Goal: Find specific page/section: Find specific page/section

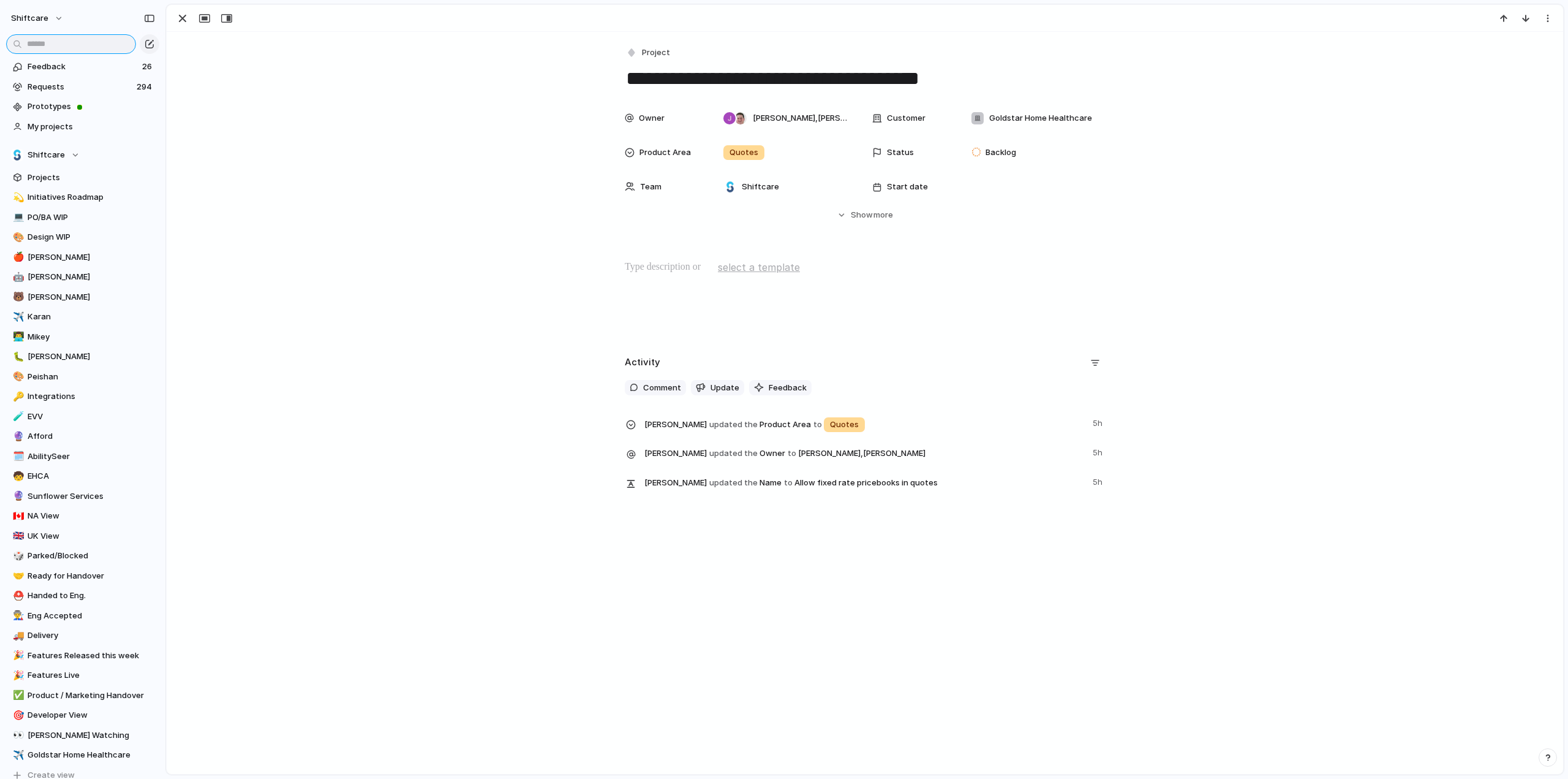
click at [39, 47] on input "text" at bounding box center [71, 43] width 130 height 19
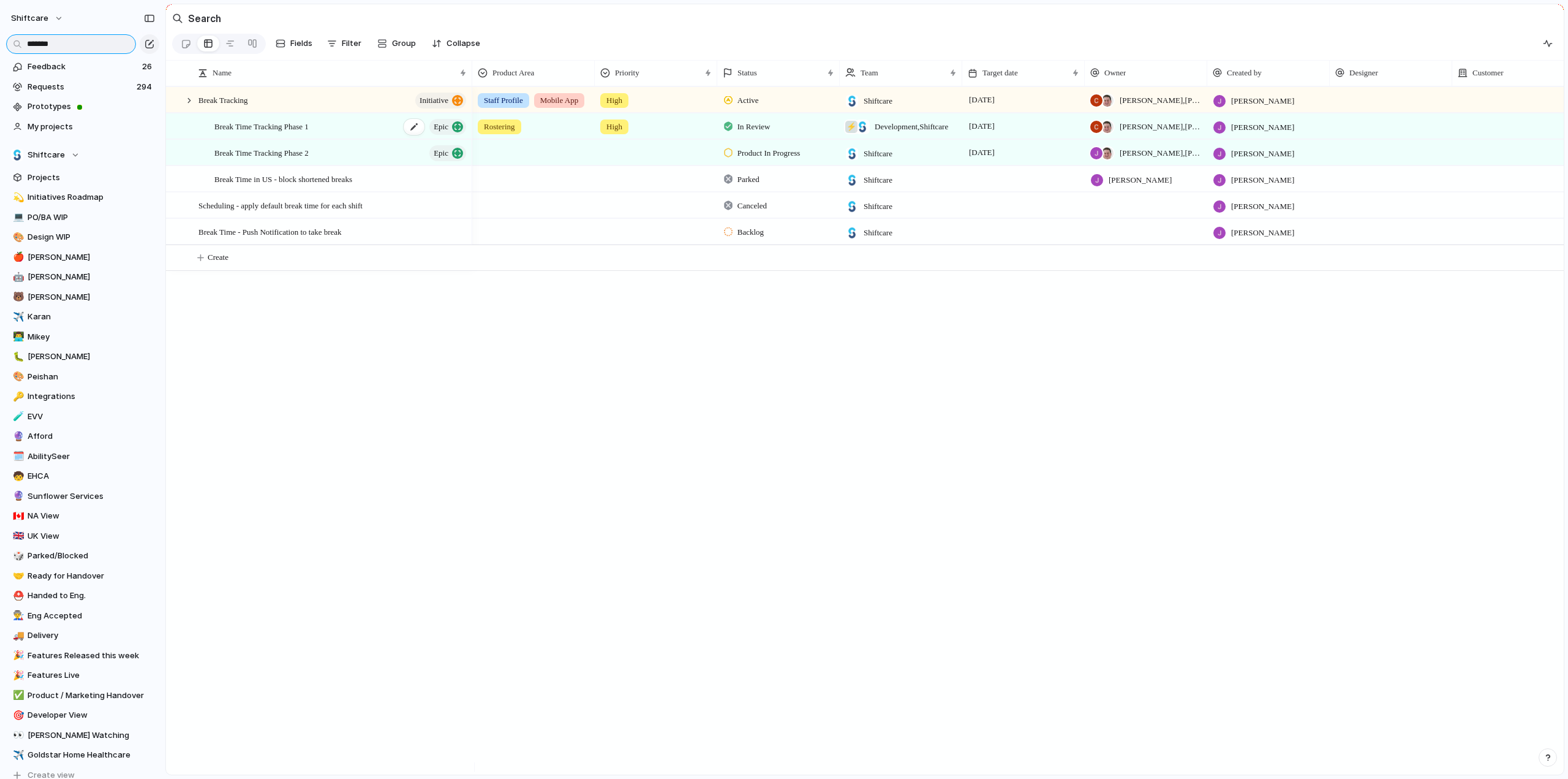
type input "*******"
click at [283, 132] on span "Break Time Tracking Phase 1" at bounding box center [261, 126] width 94 height 14
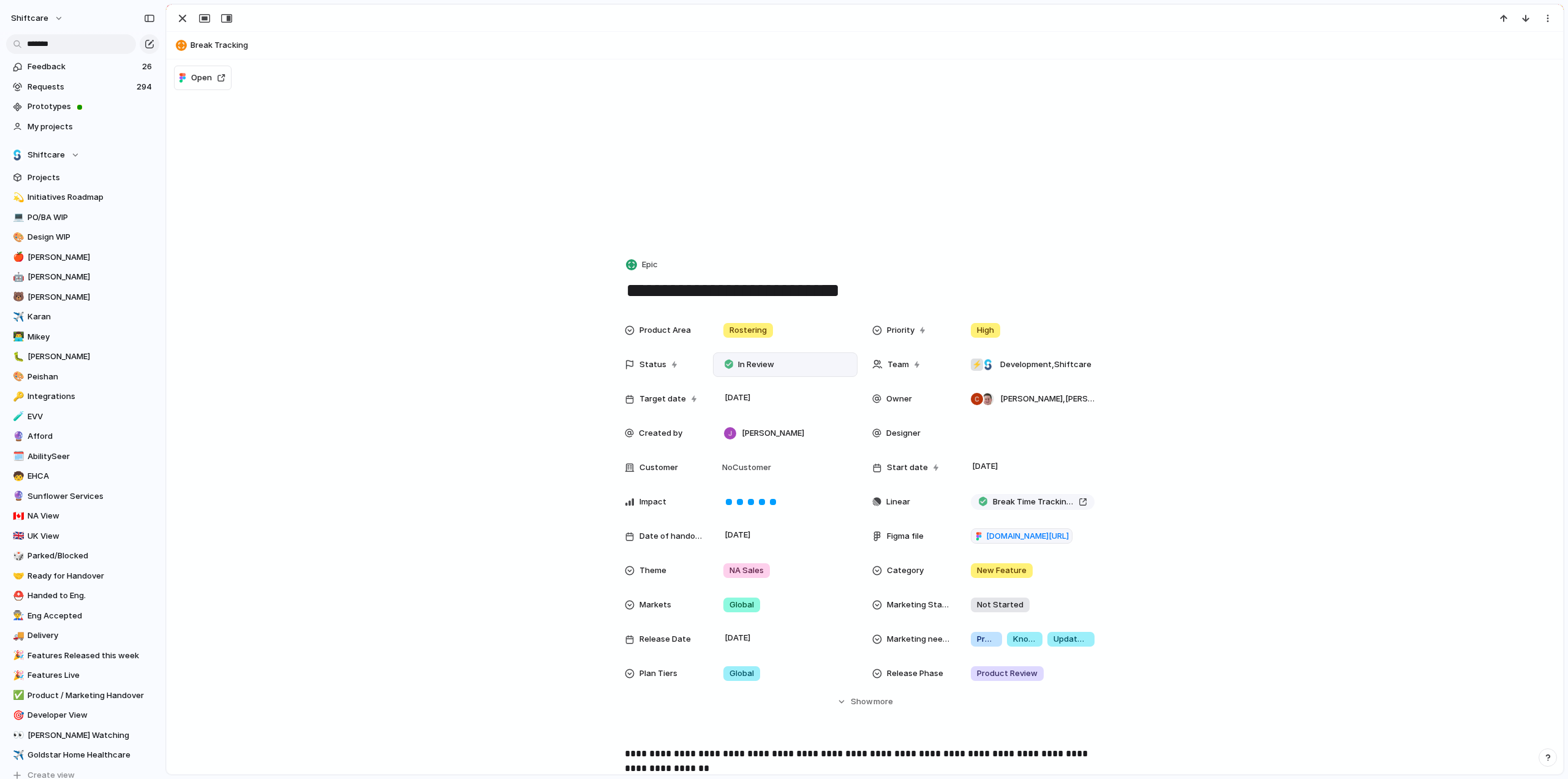
click at [738, 361] on span "In Review" at bounding box center [756, 364] width 36 height 12
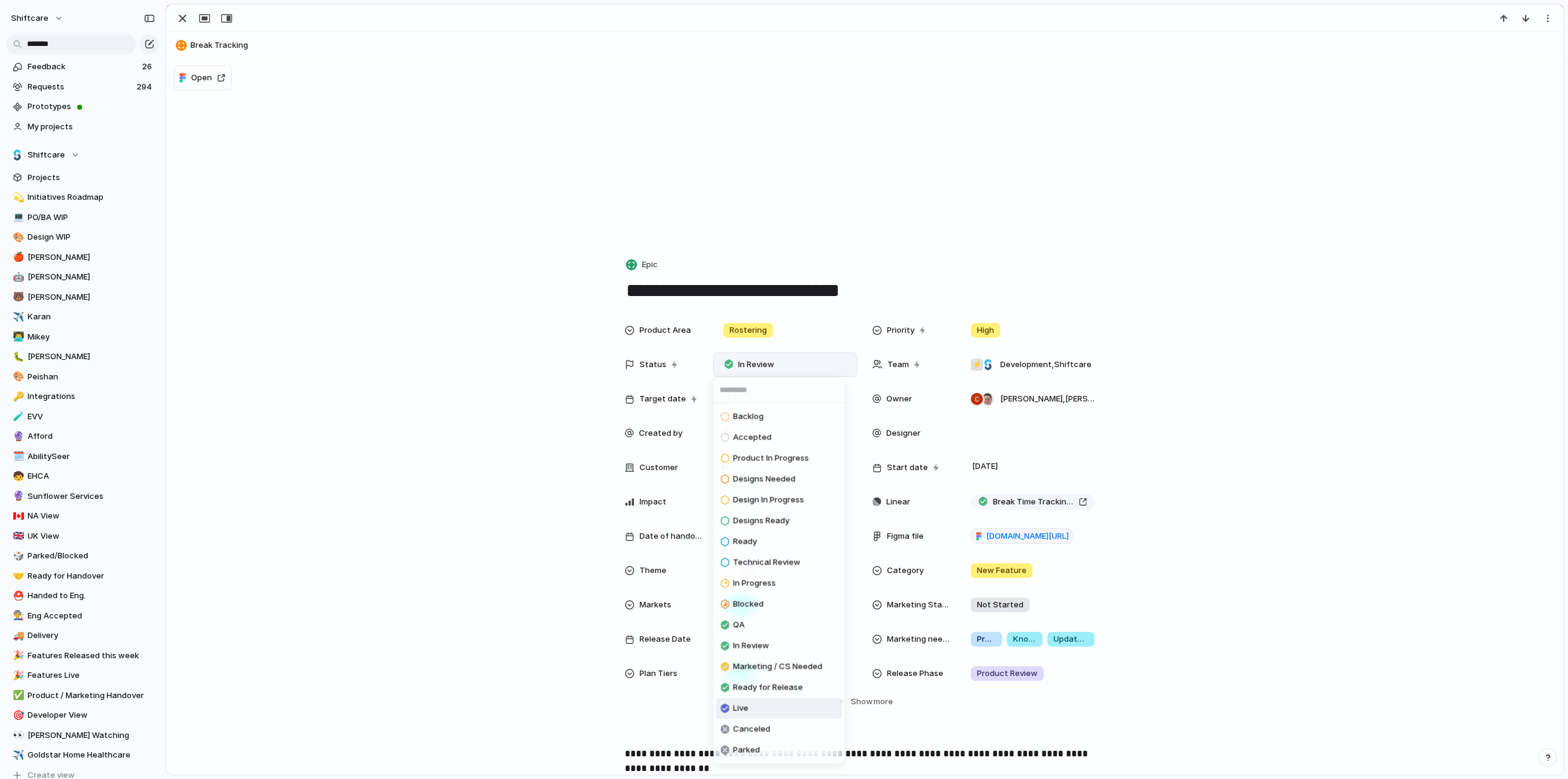
click at [751, 706] on li "Live" at bounding box center [779, 708] width 126 height 21
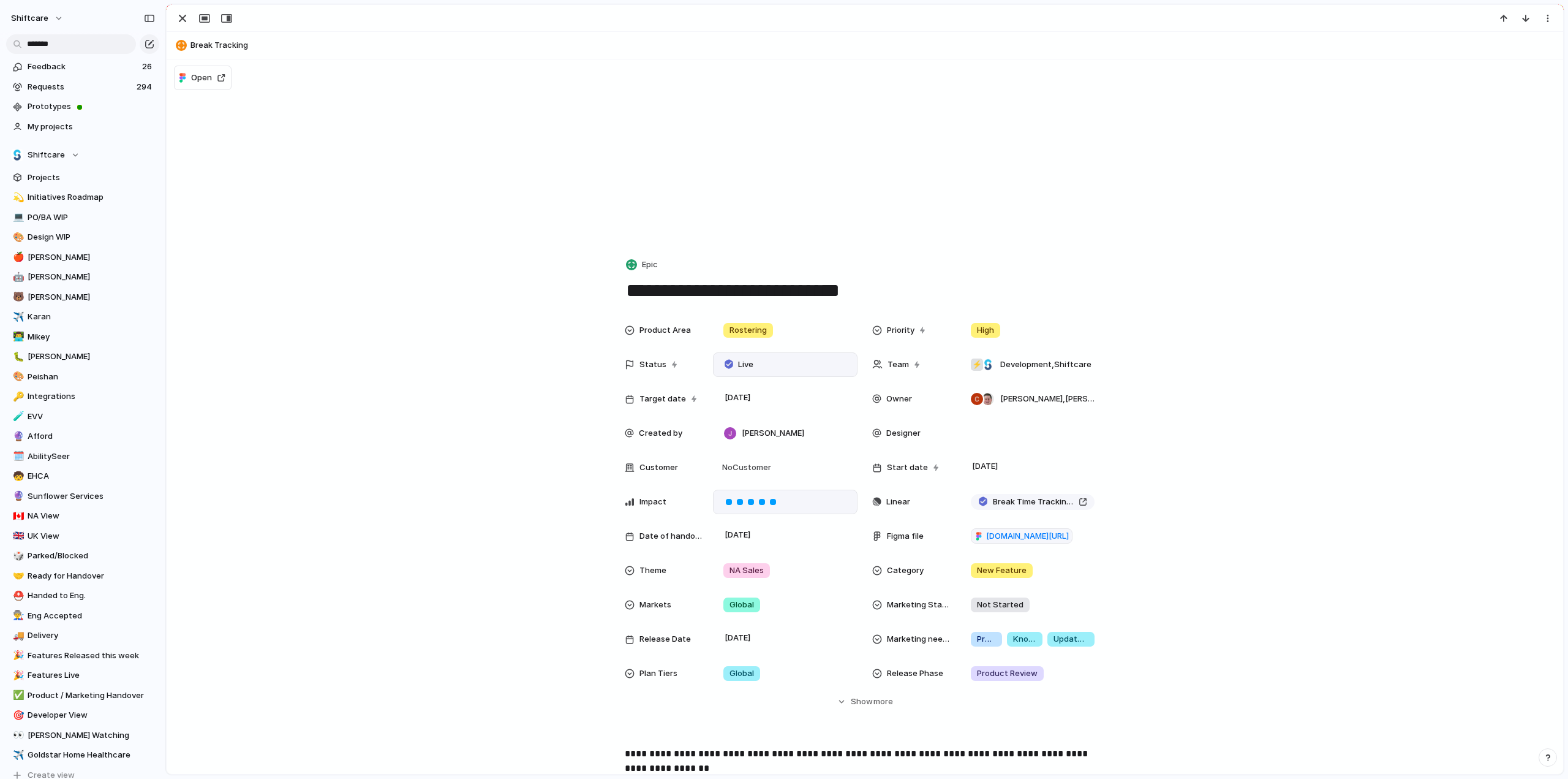
scroll to position [184, 0]
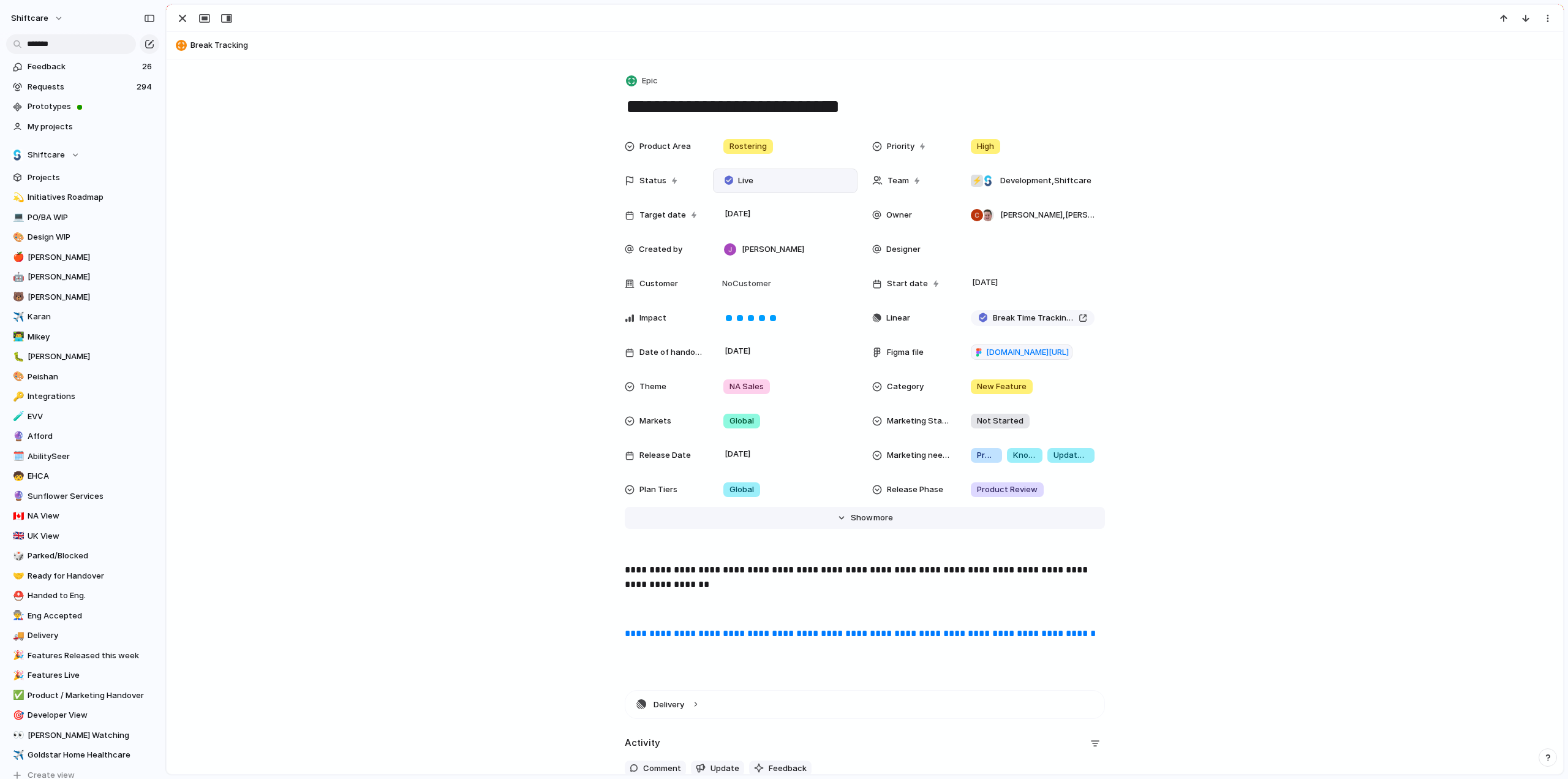
click at [867, 513] on div "Hide Show more" at bounding box center [872, 517] width 42 height 12
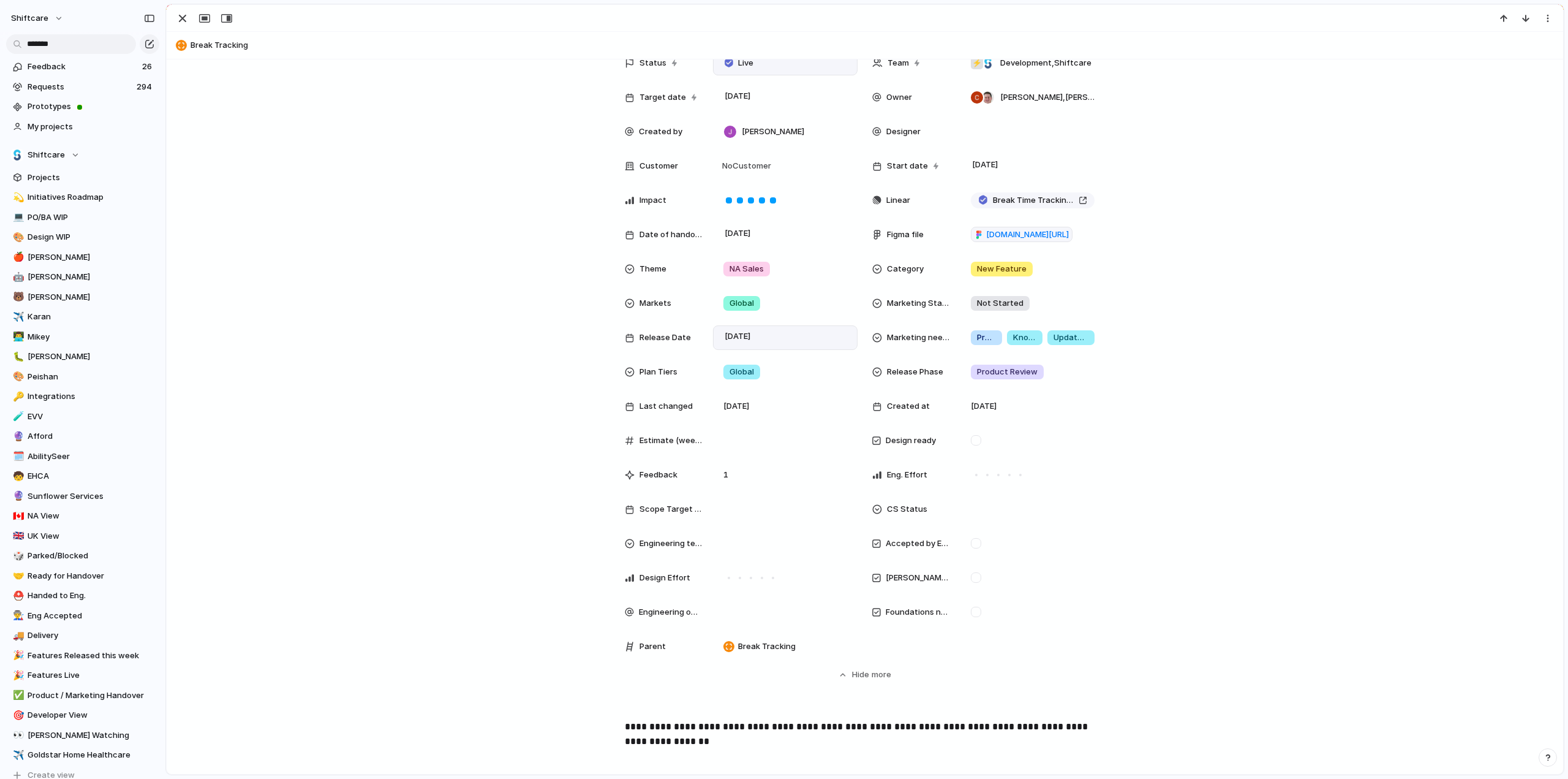
scroll to position [306, 0]
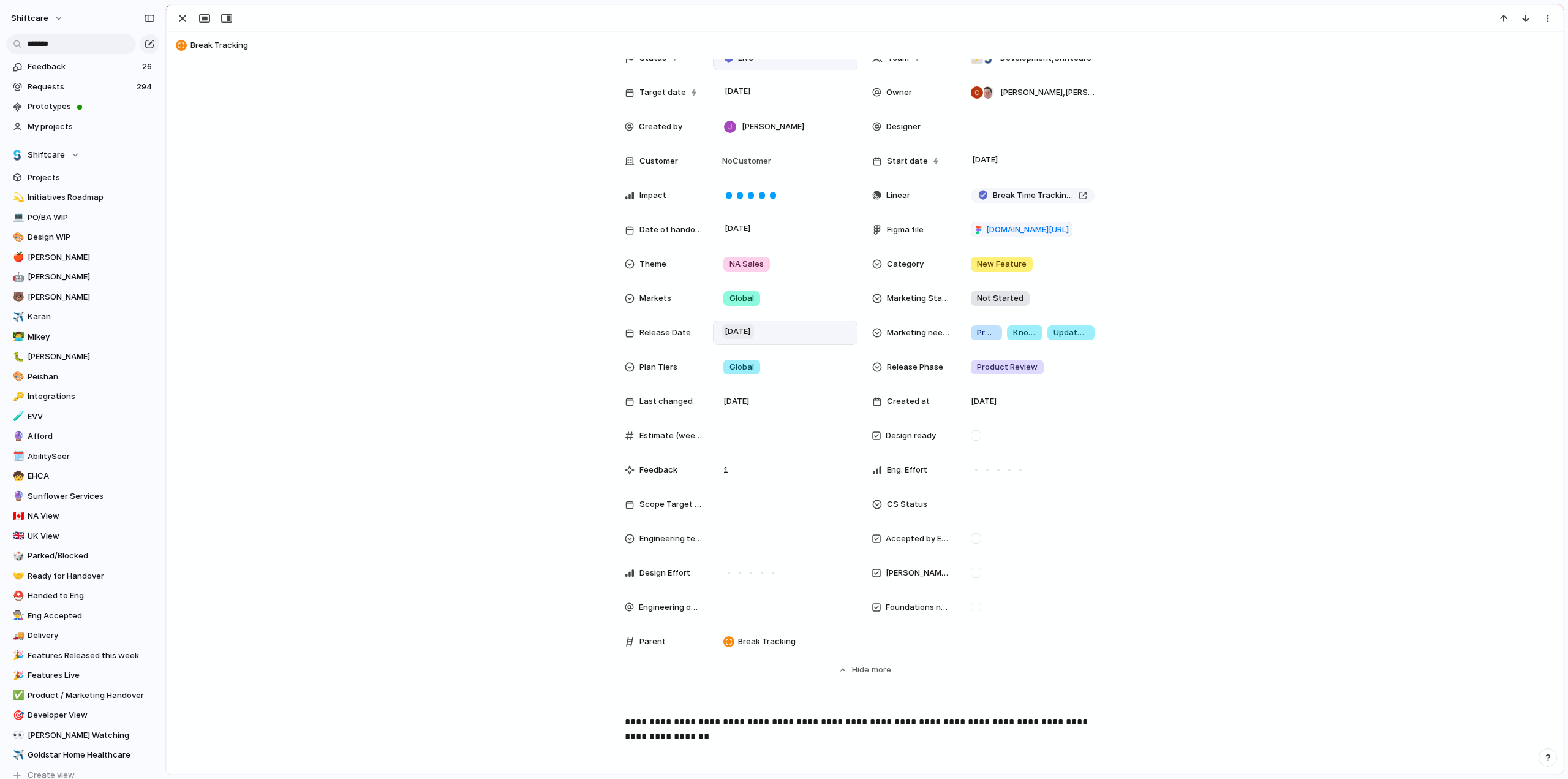
click at [742, 331] on span "20 August" at bounding box center [737, 332] width 32 height 15
click at [898, 391] on button "Go to the Next Month" at bounding box center [897, 389] width 17 height 17
click at [843, 485] on button "18" at bounding box center [841, 490] width 24 height 24
click at [59, 702] on link "✅ Product / Marketing Handover" at bounding box center [82, 696] width 153 height 18
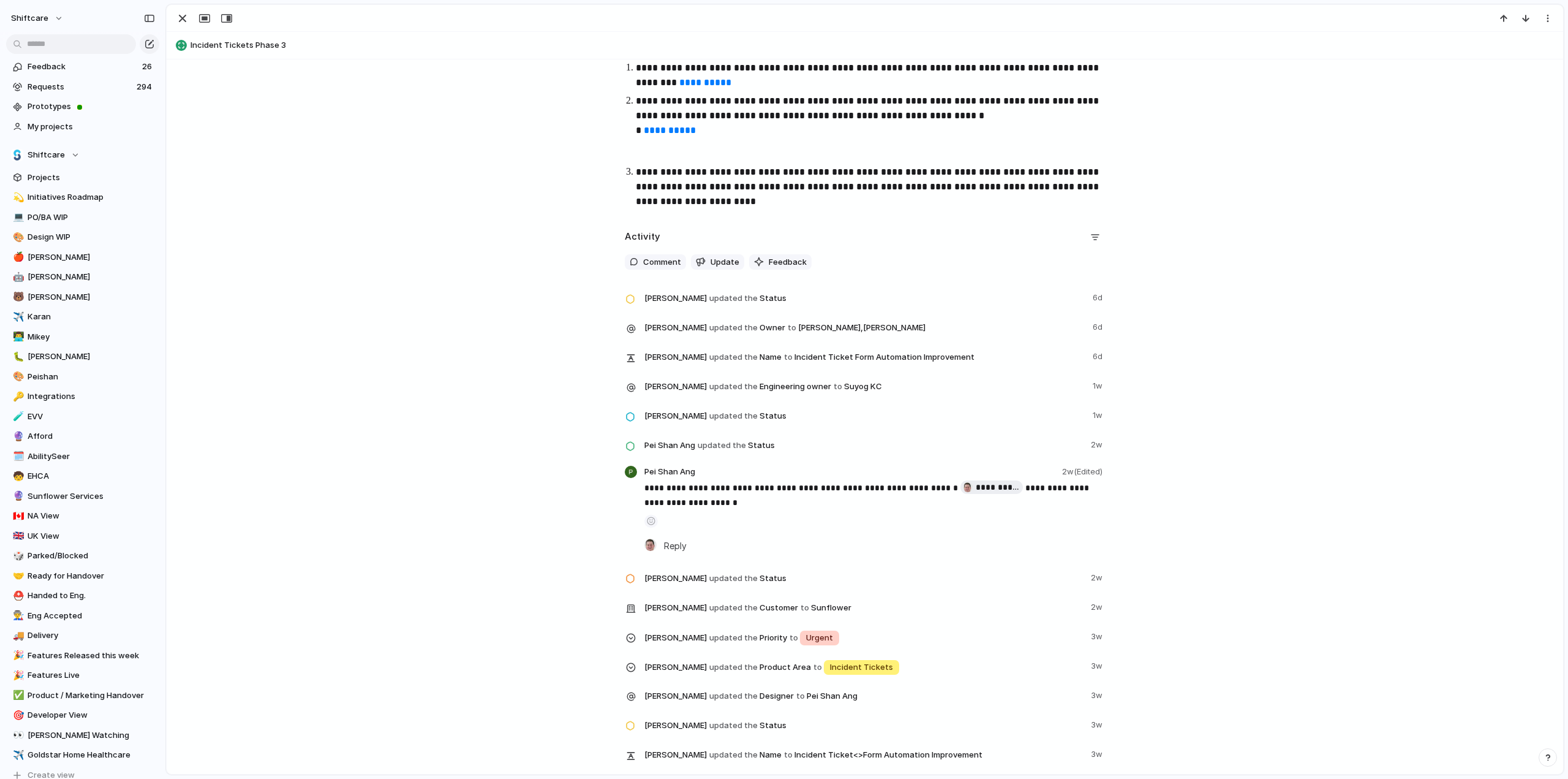
scroll to position [306, 0]
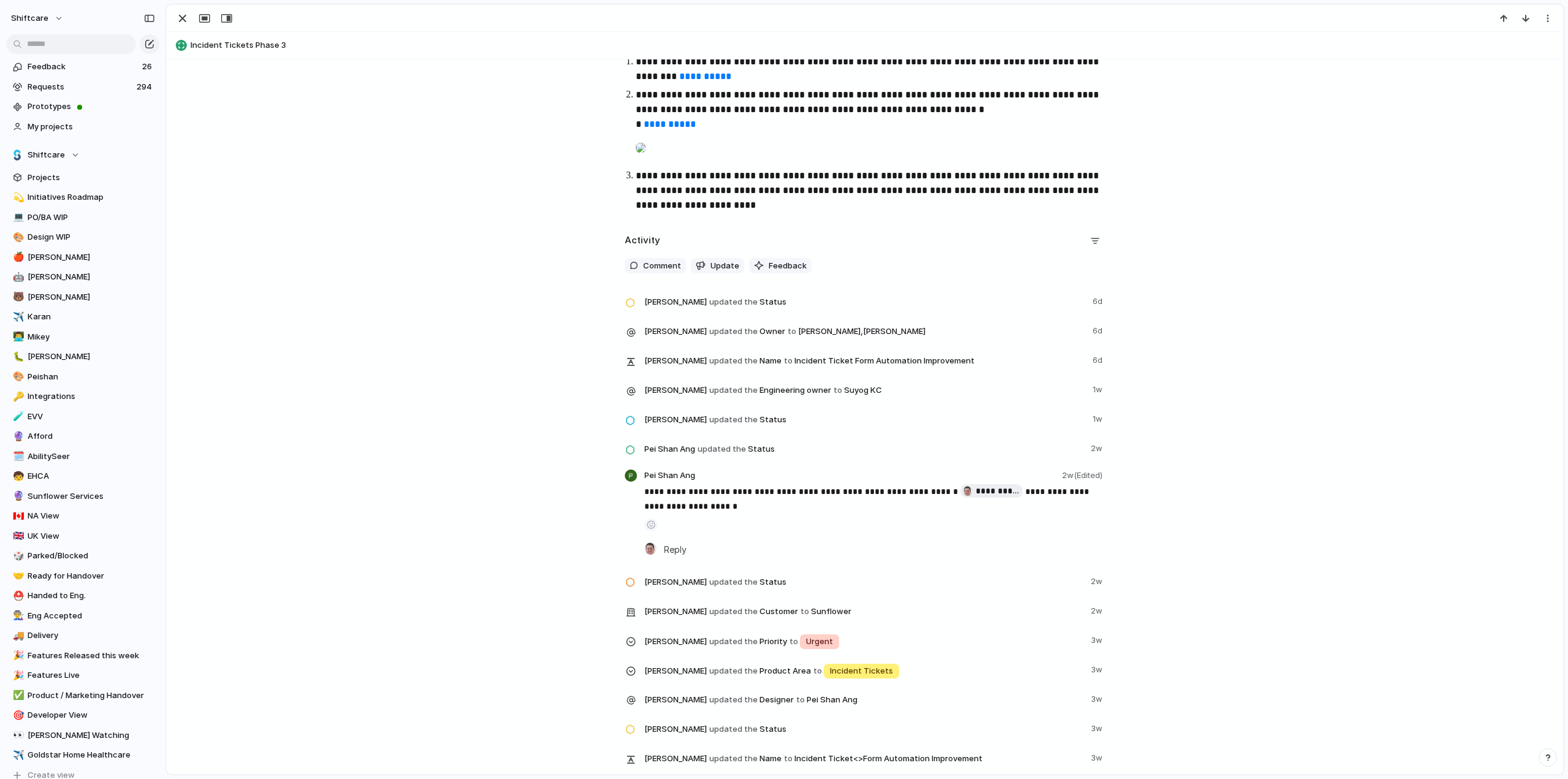
click at [687, 213] on p "**********" at bounding box center [876, 191] width 480 height 44
